Goal: Task Accomplishment & Management: Use online tool/utility

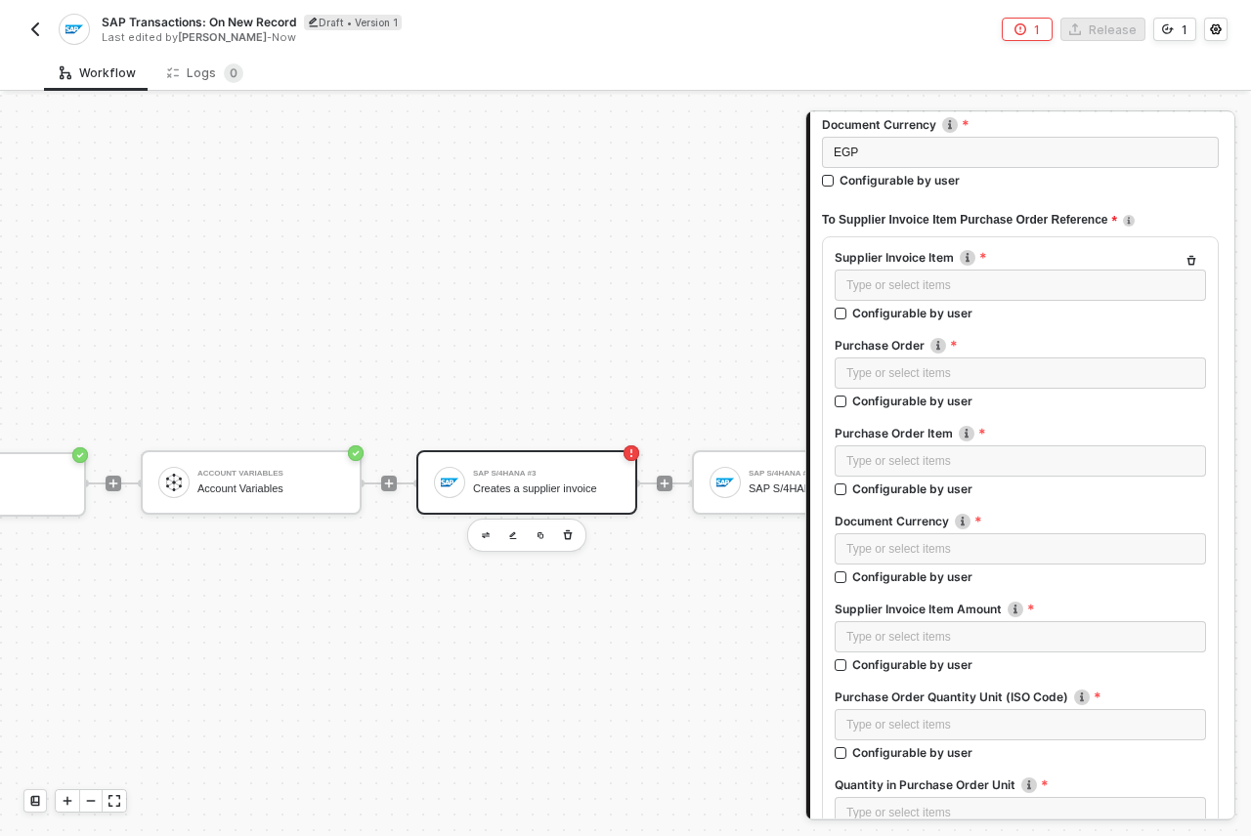
scroll to position [629, 0]
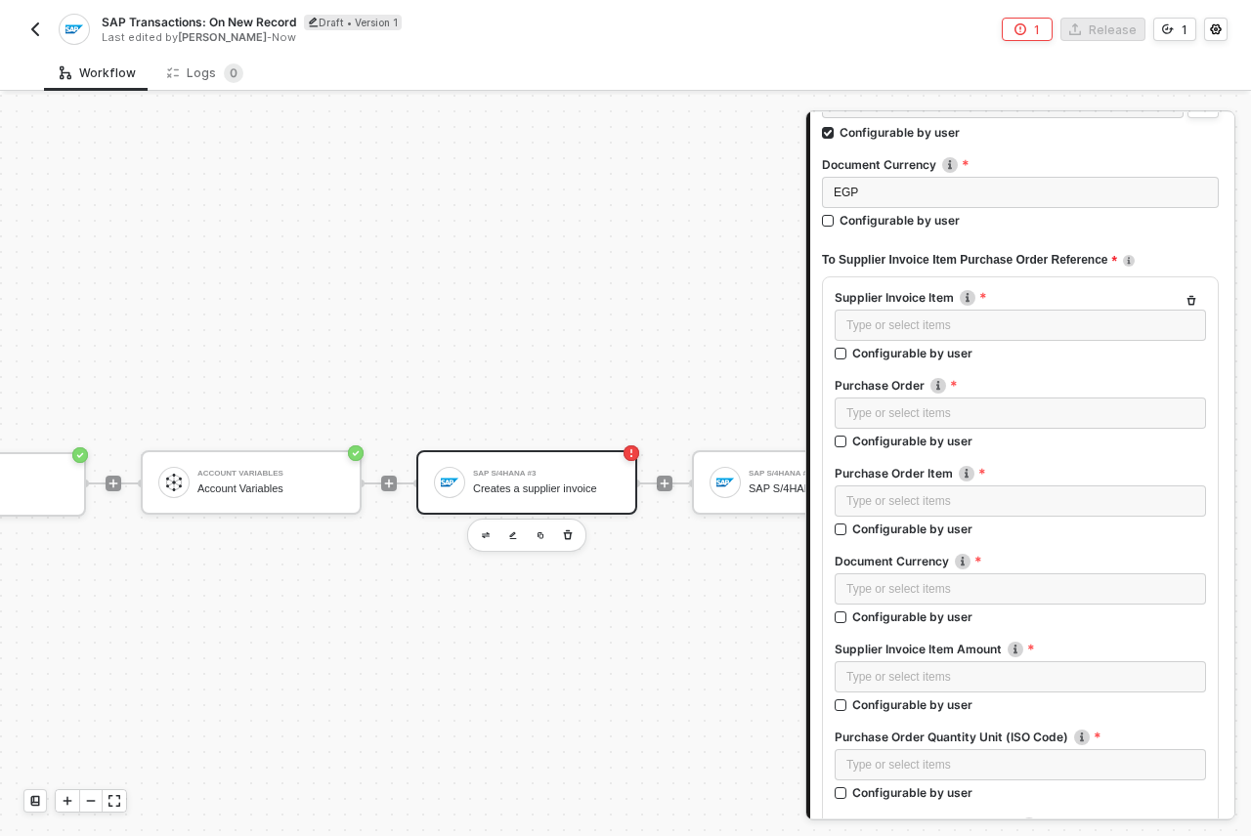
click at [445, 275] on div "TRIGGER Swypex Swypex Account Variables Account Variables SAP S/4HANA #3 Create…" at bounding box center [533, 484] width 1382 height 778
click at [1182, 297] on button "button" at bounding box center [1190, 300] width 23 height 23
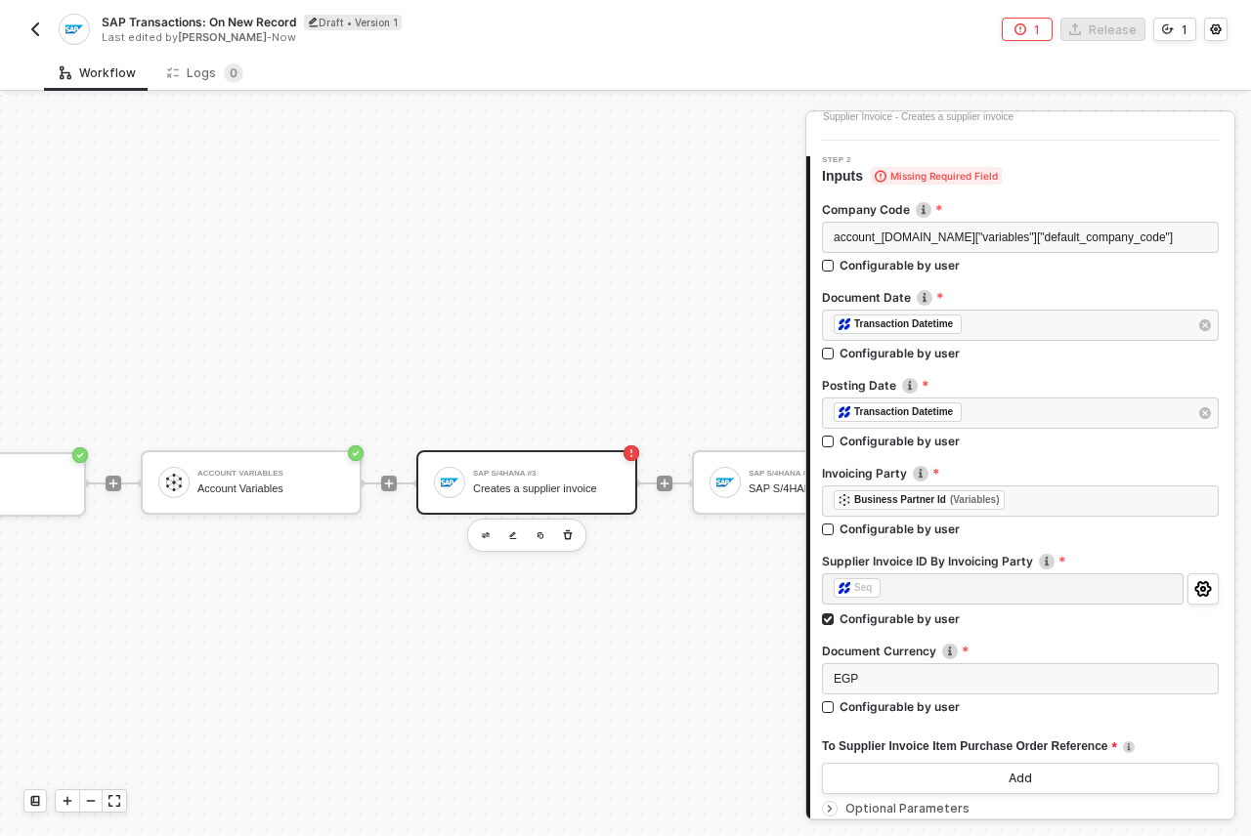
scroll to position [0, 0]
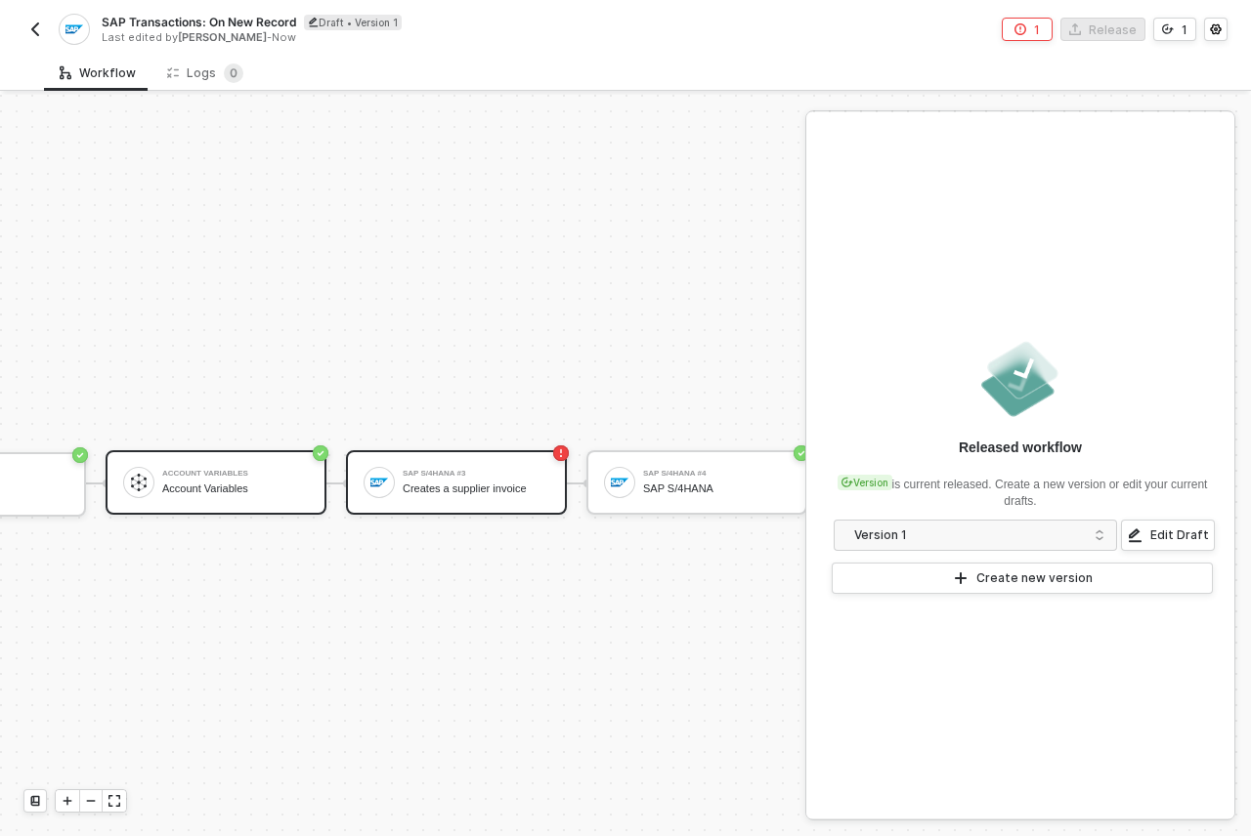
click at [169, 497] on div "Account Variables Account Variables" at bounding box center [235, 482] width 147 height 37
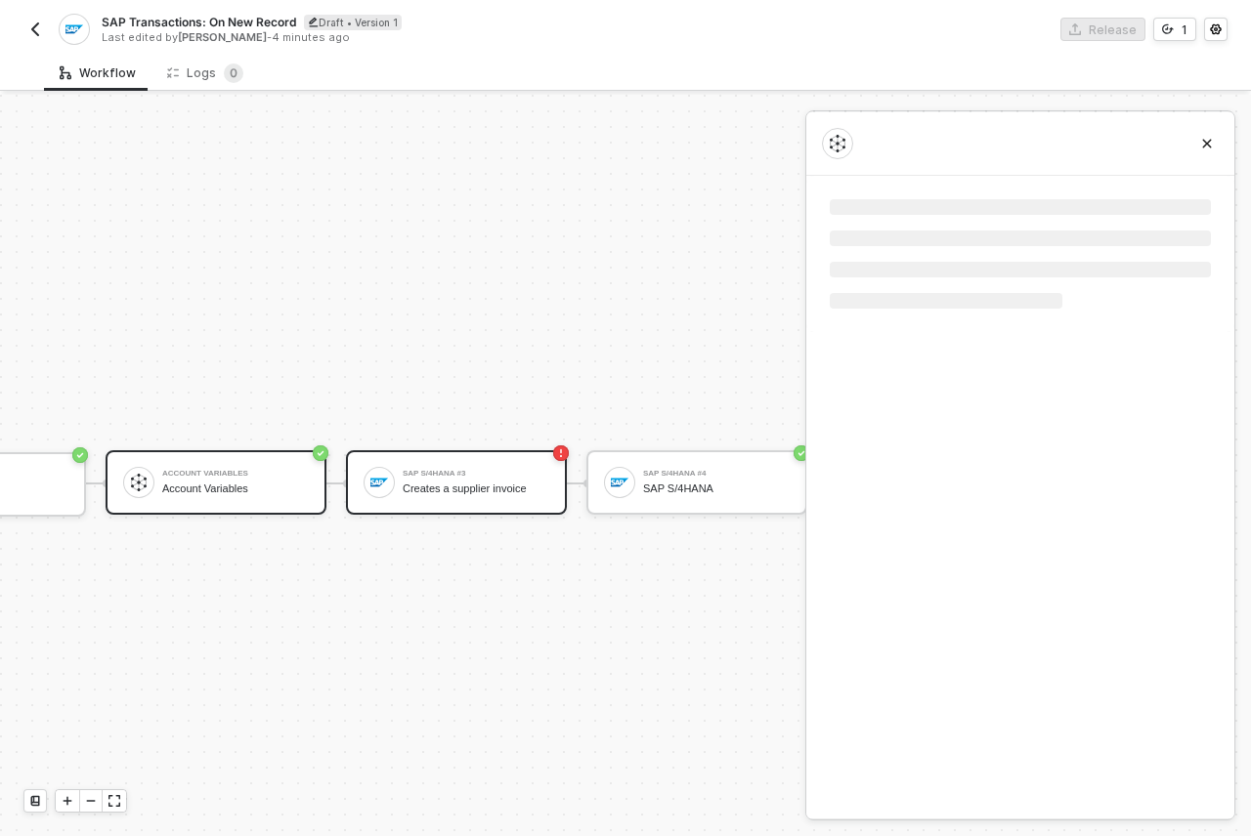
click at [502, 480] on div "SAP S/4HANA #3 Creates a supplier invoice" at bounding box center [476, 482] width 147 height 37
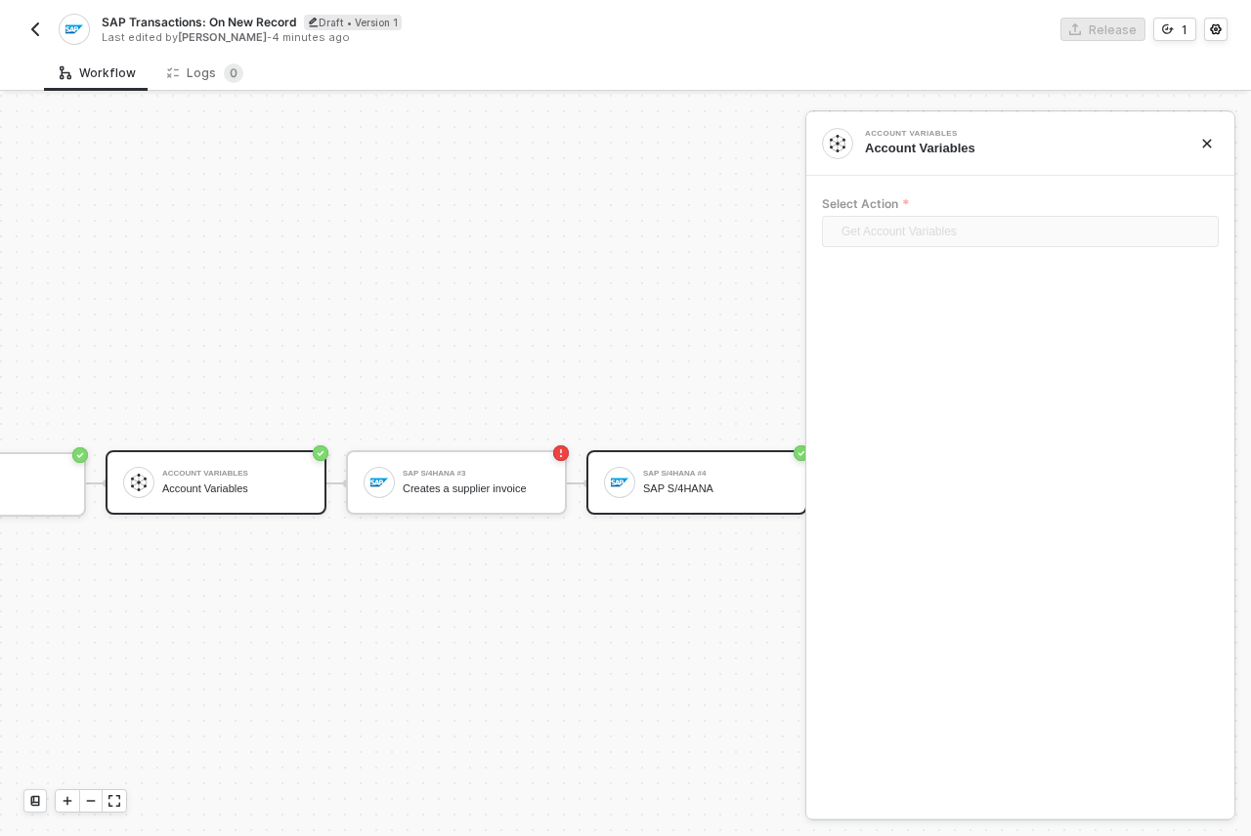
click at [684, 477] on div "SAP S/4HANA #4" at bounding box center [716, 474] width 147 height 8
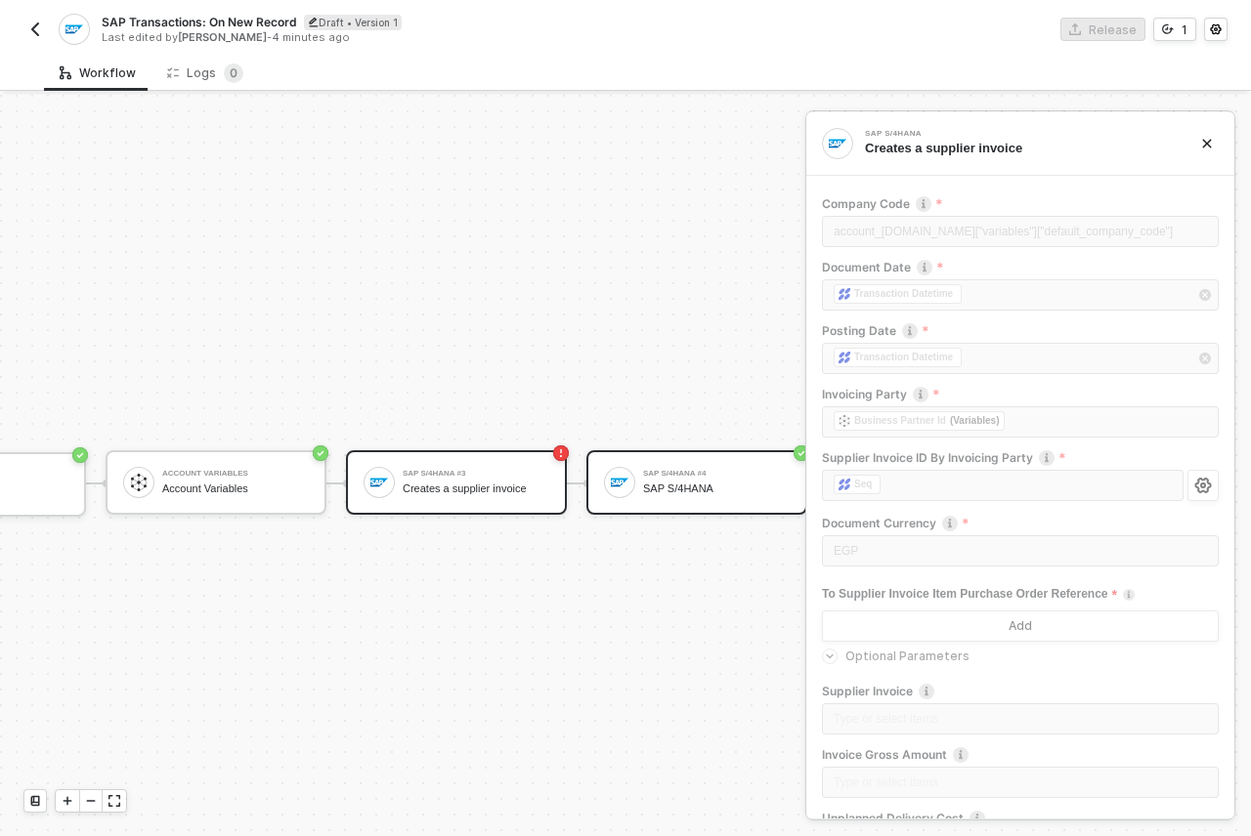
click at [694, 486] on div "SAP S/4HANA" at bounding box center [716, 489] width 147 height 13
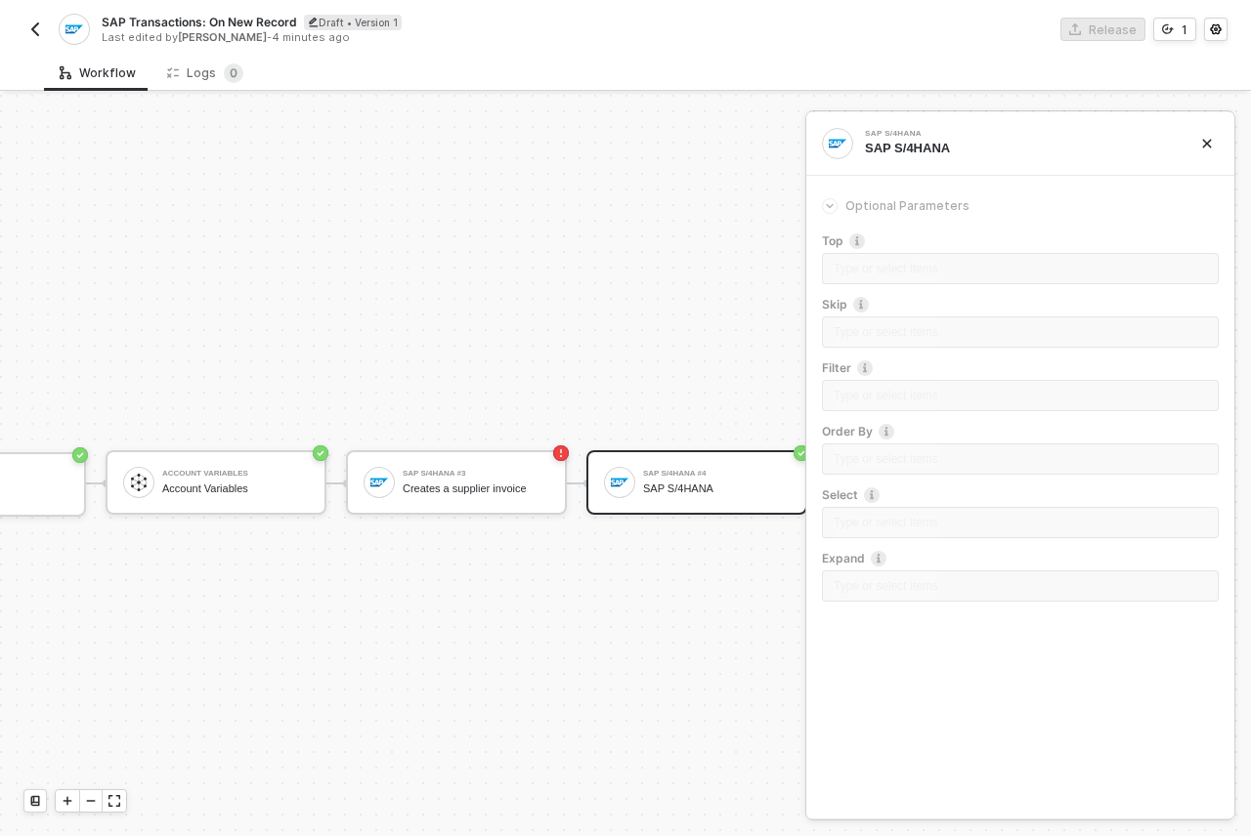
click at [330, 23] on div "Draft • Version 1" at bounding box center [353, 23] width 98 height 16
click at [598, 181] on div "TRIGGER Swypex Swypex Account Variables Account Variables SAP S/4HANA #3 Create…" at bounding box center [445, 484] width 1206 height 778
click at [523, 7] on form "SAP Transactions: On New Record Save Cancel" at bounding box center [363, 22] width 522 height 31
click at [526, 15] on div "Cancel" at bounding box center [519, 22] width 40 height 17
click at [1179, 36] on button "1" at bounding box center [1174, 29] width 43 height 23
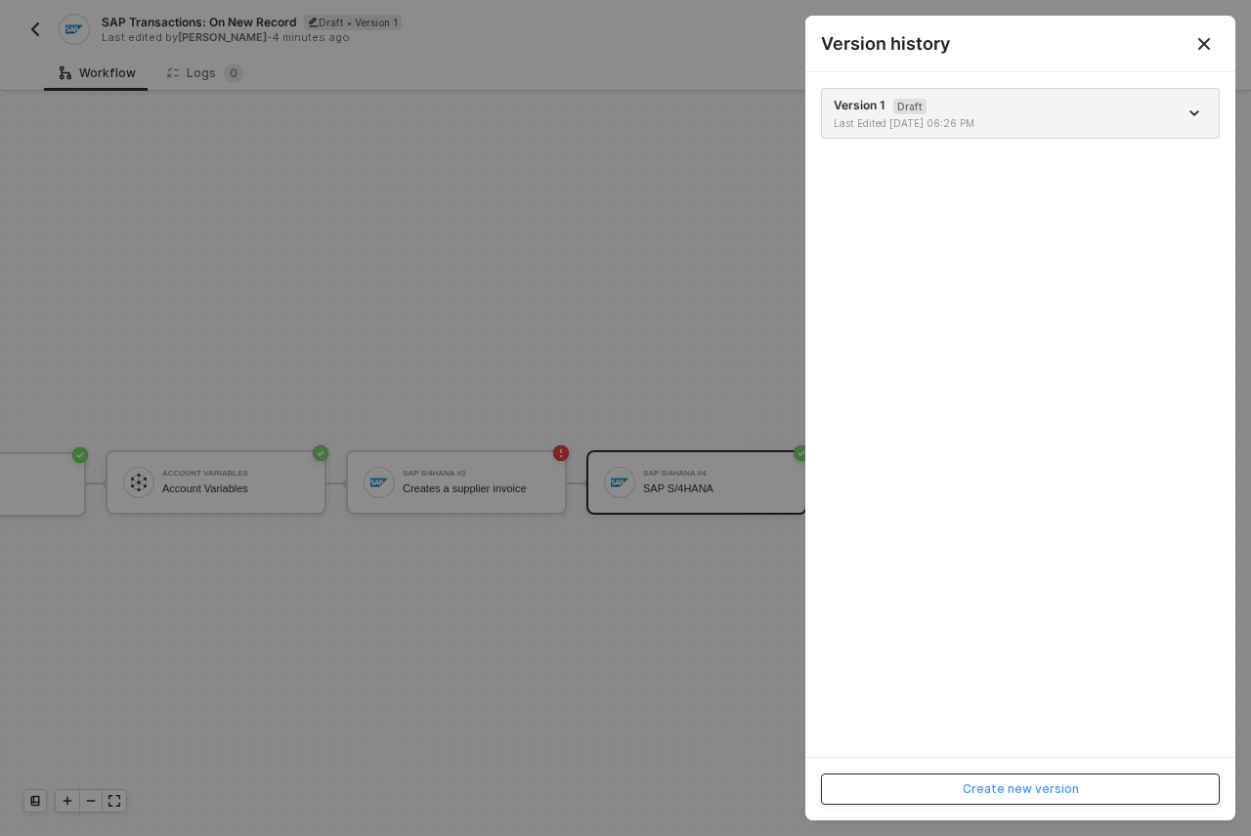
click at [1008, 791] on div "Create new version" at bounding box center [1021, 790] width 116 height 16
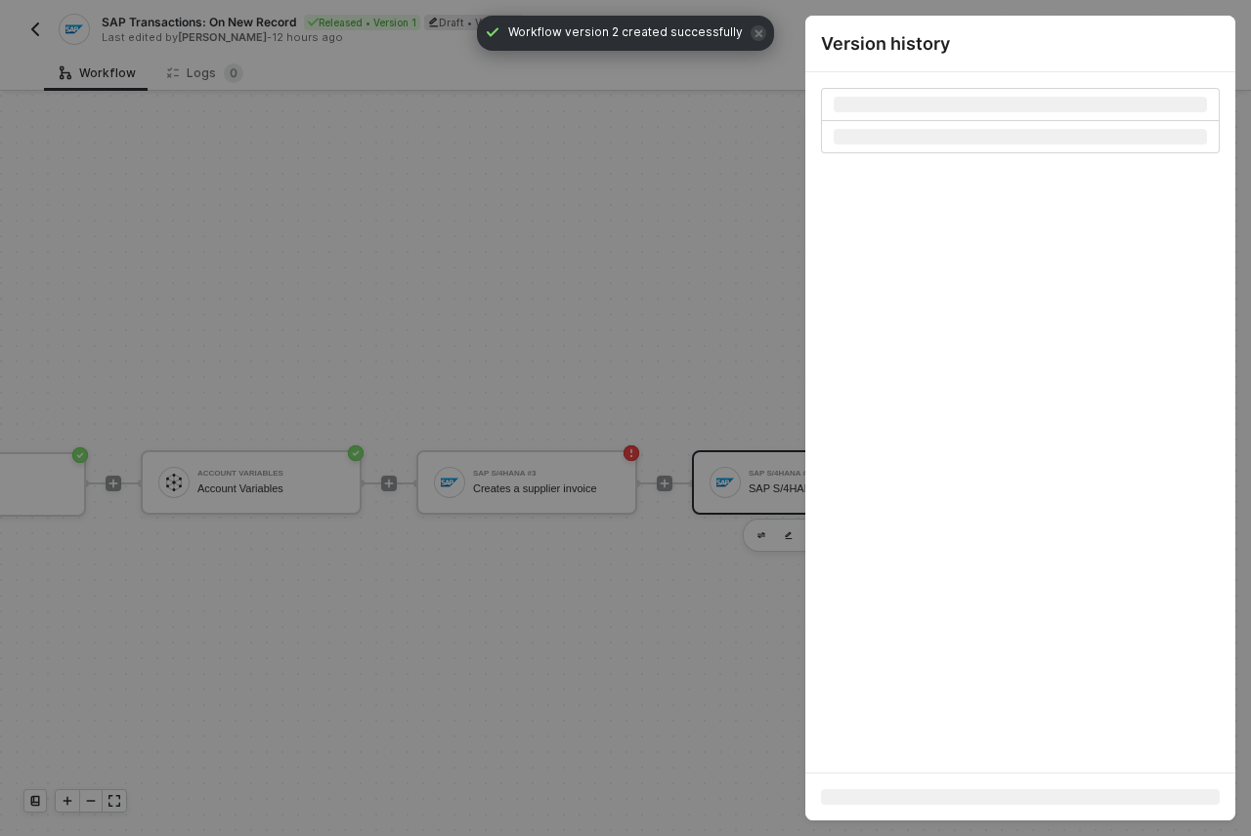
click at [640, 281] on div at bounding box center [625, 418] width 1251 height 836
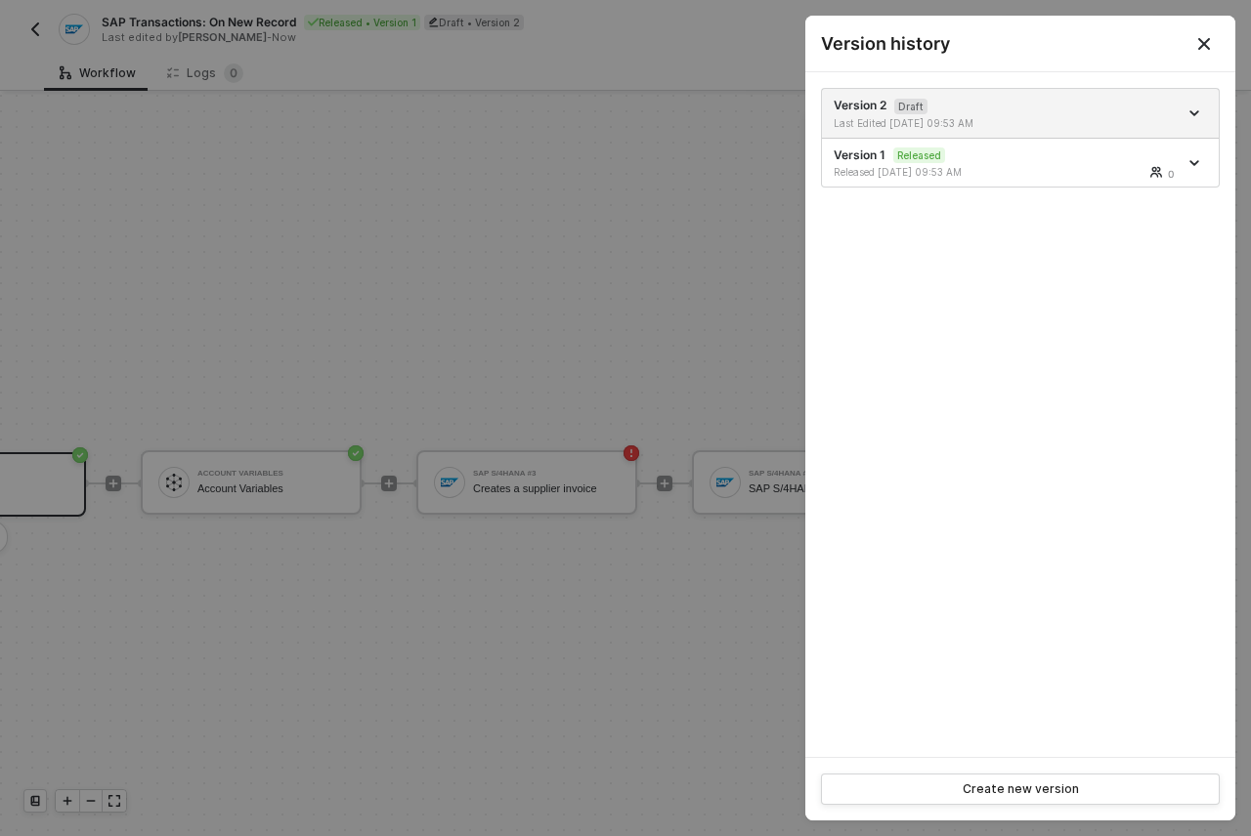
click at [1203, 41] on icon "Close" at bounding box center [1204, 44] width 16 height 16
